Goal: Check status

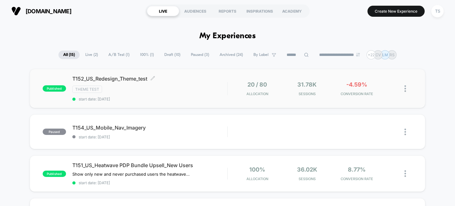
click at [134, 93] on div "T152_US_Redesign_Theme_test Click to edit experience details Click to edit expe…" at bounding box center [149, 88] width 155 height 26
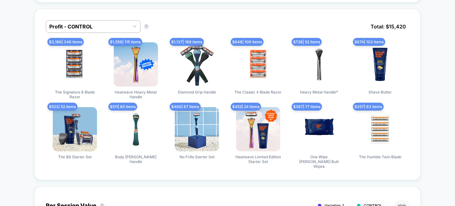
scroll to position [439, 0]
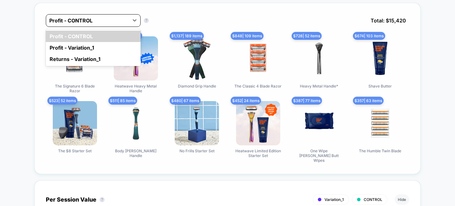
click at [112, 21] on div at bounding box center [87, 21] width 76 height 8
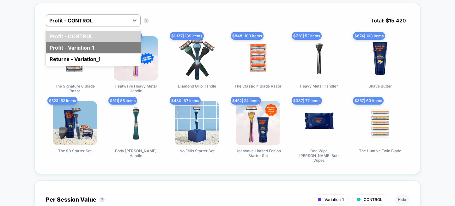
click at [91, 48] on div "Profit - Variation_1" at bounding box center [93, 47] width 95 height 11
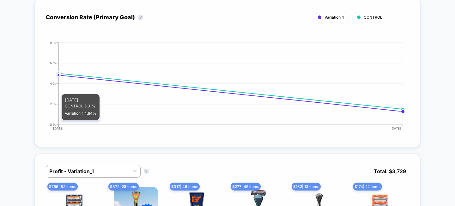
scroll to position [381, 0]
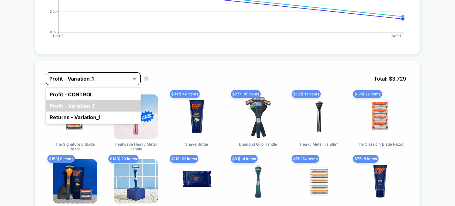
click at [113, 79] on div at bounding box center [87, 79] width 76 height 8
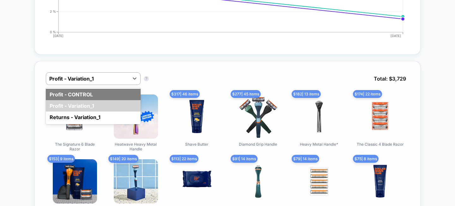
click at [94, 89] on div "Profit - CONTROL" at bounding box center [93, 94] width 95 height 11
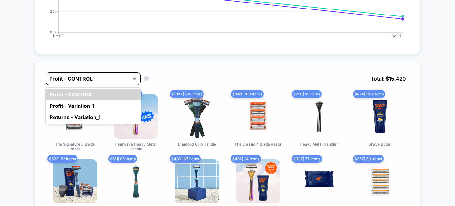
click at [93, 77] on div at bounding box center [87, 79] width 76 height 8
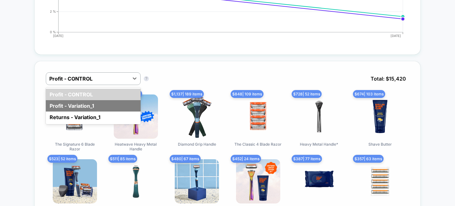
click at [91, 101] on div "Profit - Variation_1" at bounding box center [93, 105] width 95 height 11
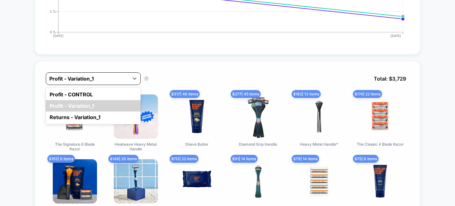
click at [92, 75] on div at bounding box center [87, 79] width 76 height 8
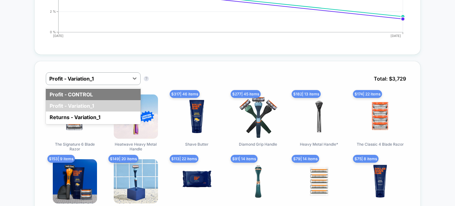
click at [83, 90] on div "Profit - CONTROL" at bounding box center [93, 94] width 95 height 11
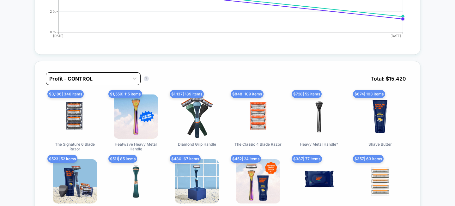
click at [86, 80] on div at bounding box center [87, 79] width 76 height 8
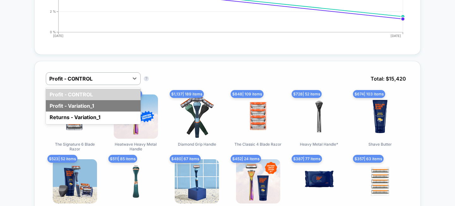
click at [85, 100] on div "Profit - Variation_1" at bounding box center [93, 105] width 95 height 11
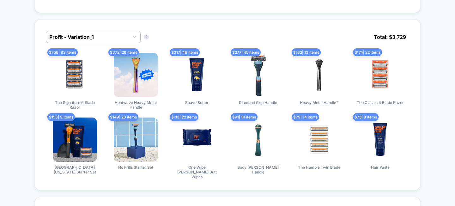
scroll to position [425, 0]
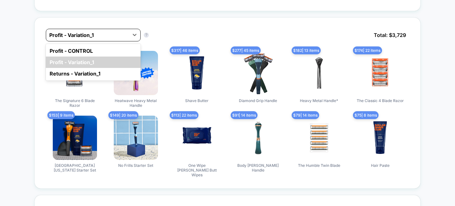
click at [91, 30] on div "Profit - Variation_1" at bounding box center [87, 35] width 83 height 10
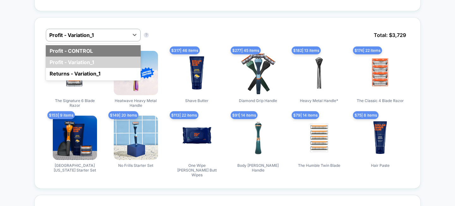
click at [87, 53] on div "Profit - CONTROL" at bounding box center [93, 50] width 95 height 11
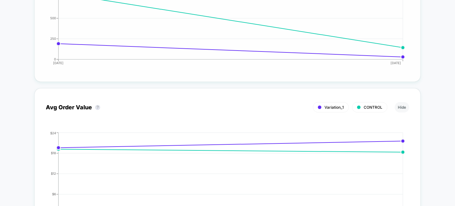
scroll to position [1050, 0]
